Goal: Navigation & Orientation: Find specific page/section

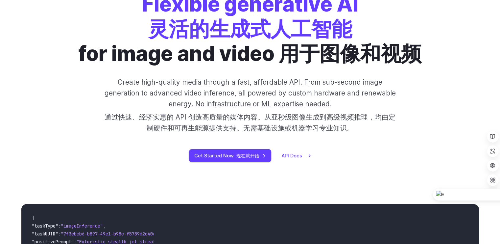
scroll to position [99, 0]
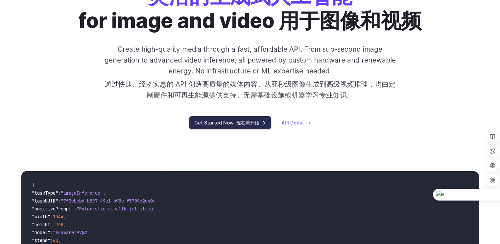
click at [237, 121] on font "现在就开始" at bounding box center [248, 123] width 23 height 6
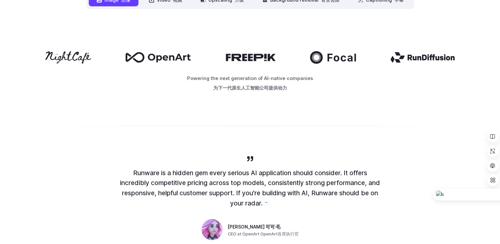
scroll to position [296, 0]
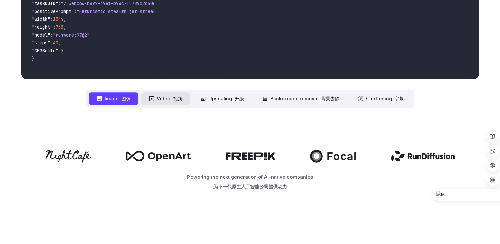
click at [170, 94] on button "Video 视频" at bounding box center [165, 98] width 49 height 13
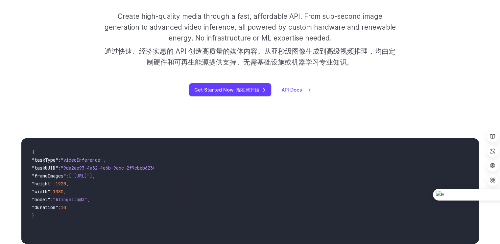
scroll to position [0, 0]
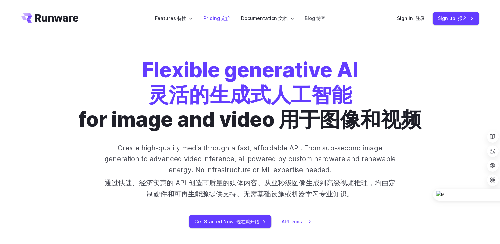
click at [221, 18] on font "定价" at bounding box center [225, 18] width 9 height 6
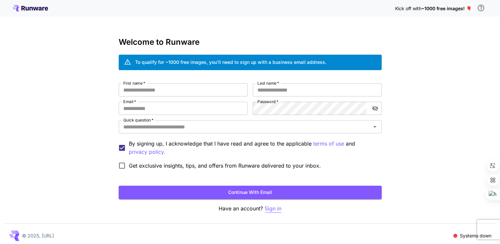
click at [272, 210] on p "Sign in" at bounding box center [273, 208] width 17 height 8
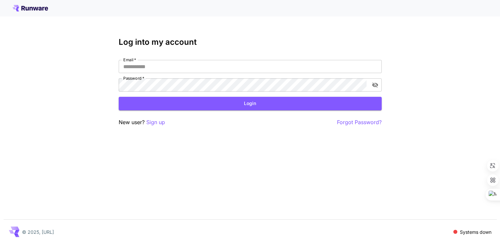
click at [28, 8] on icon at bounding box center [27, 9] width 3 height 4
click at [31, 6] on icon at bounding box center [30, 8] width 36 height 7
